Goal: Task Accomplishment & Management: Complete application form

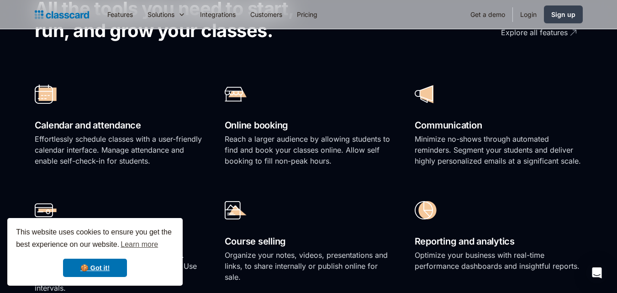
scroll to position [639, 0]
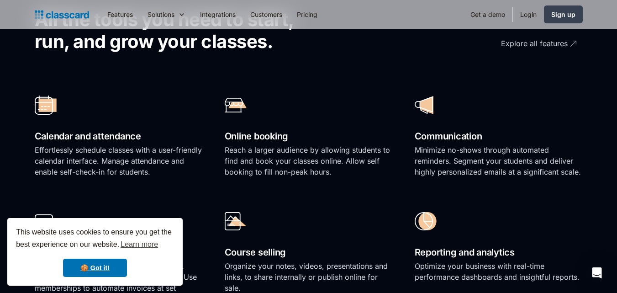
click at [47, 116] on div at bounding box center [119, 105] width 168 height 32
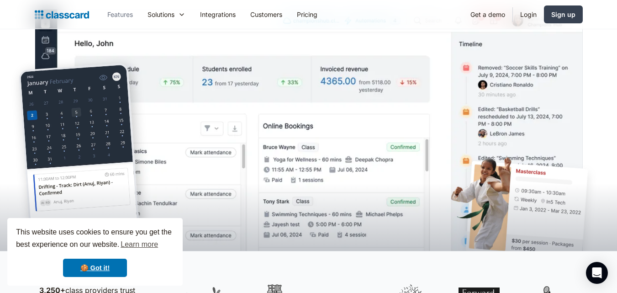
scroll to position [183, 0]
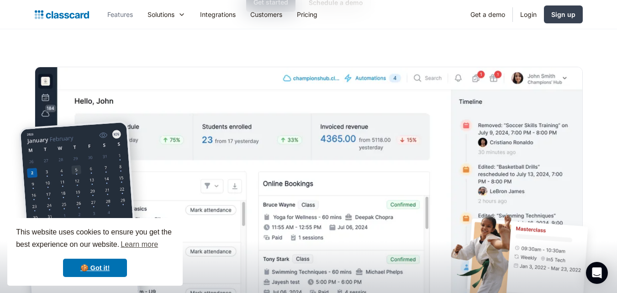
click at [112, 17] on link "Features" at bounding box center [120, 14] width 40 height 21
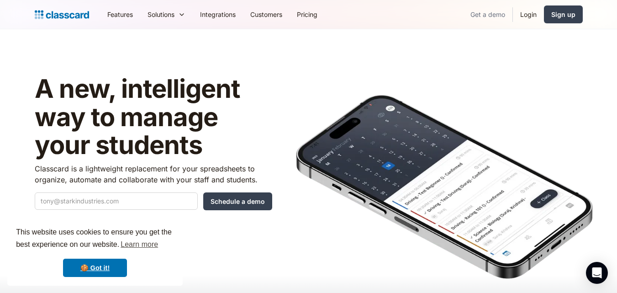
click at [477, 15] on link "Get a demo" at bounding box center [487, 14] width 49 height 21
